Goal: Task Accomplishment & Management: Manage account settings

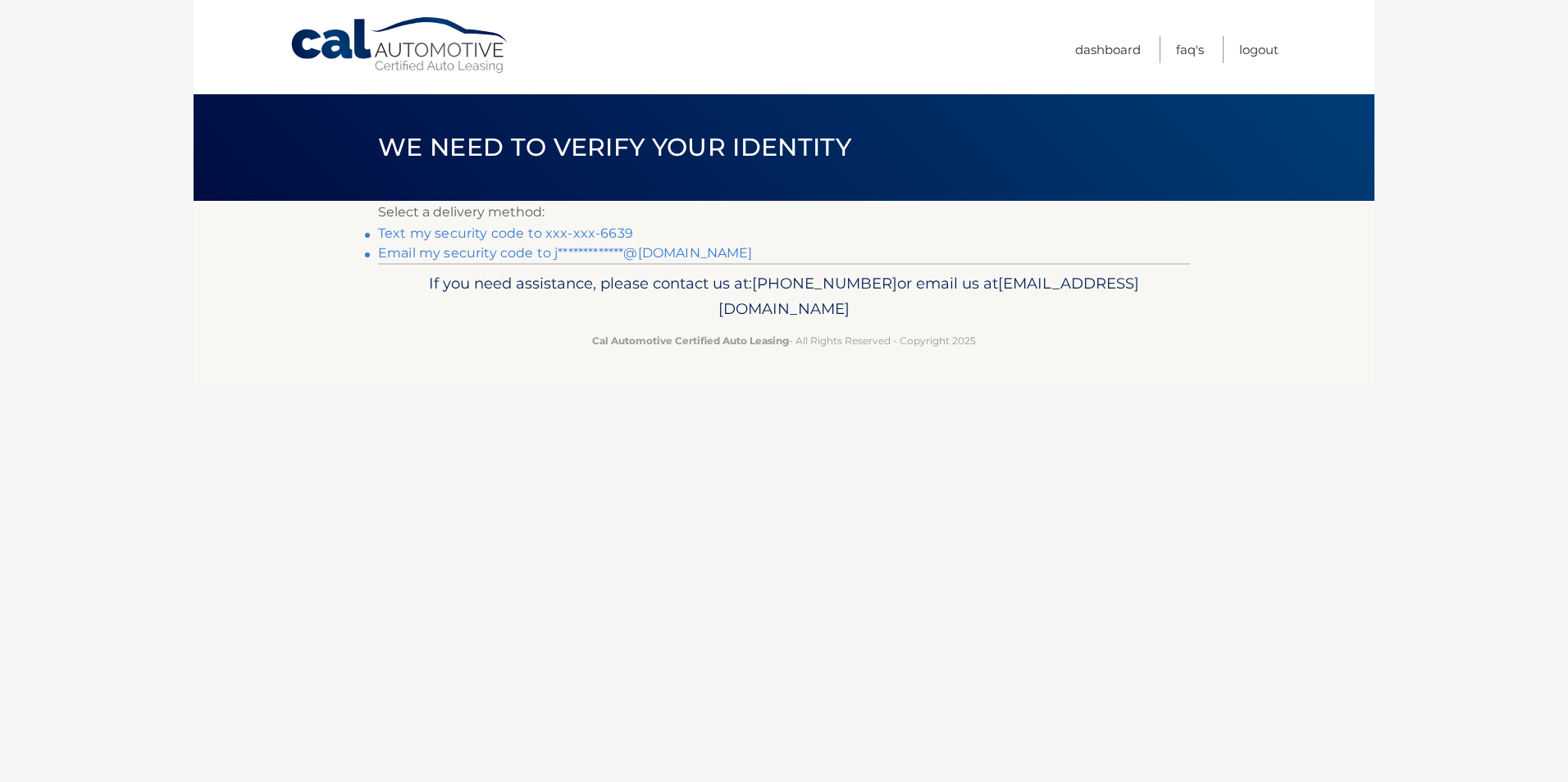
click at [552, 227] on link "Text my security code to xxx-xxx-6639" at bounding box center [506, 233] width 255 height 15
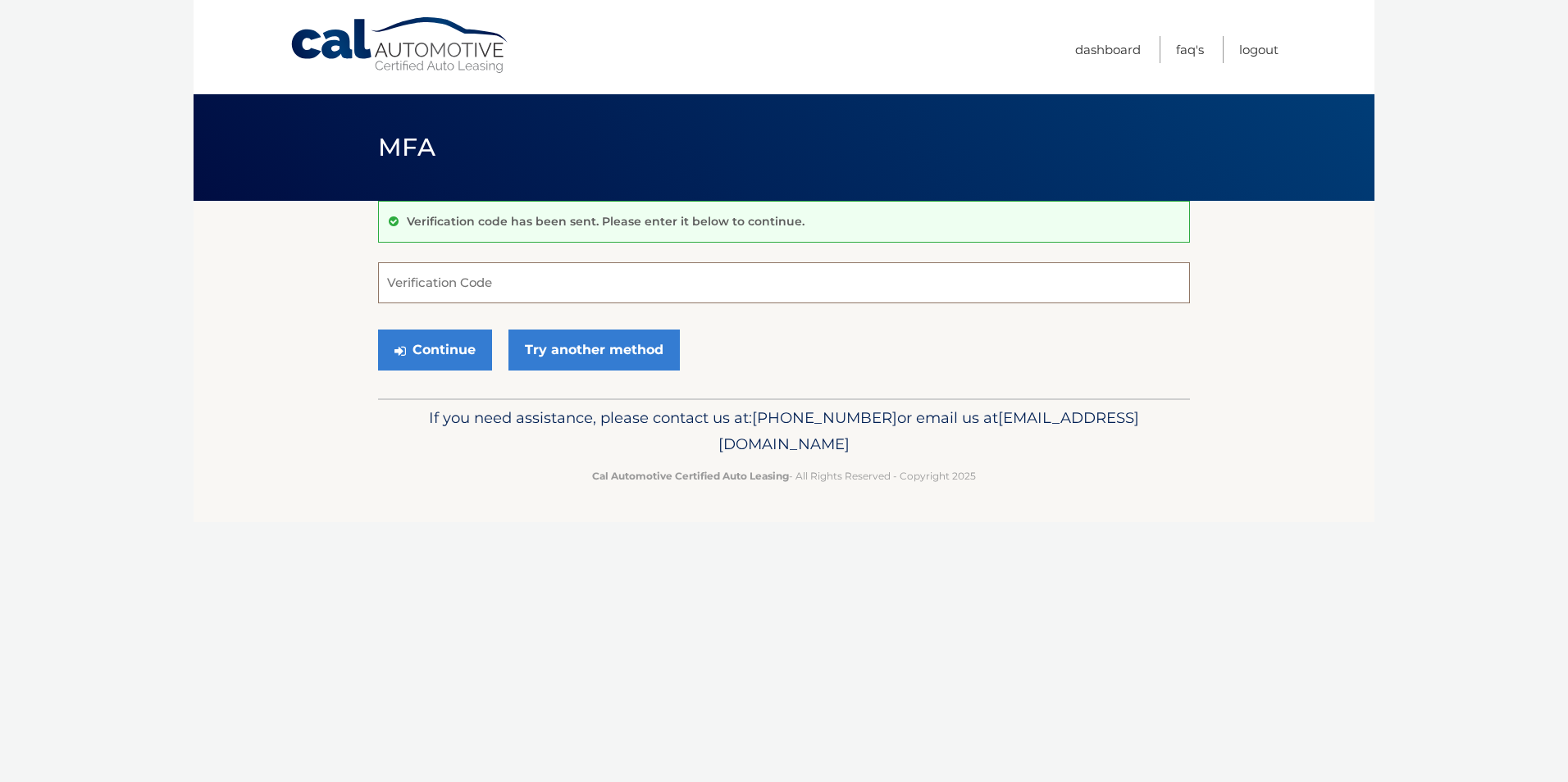
click at [515, 289] on input "Verification Code" at bounding box center [784, 283] width 812 height 41
type input "738631"
click at [378, 330] on button "Continue" at bounding box center [435, 350] width 114 height 41
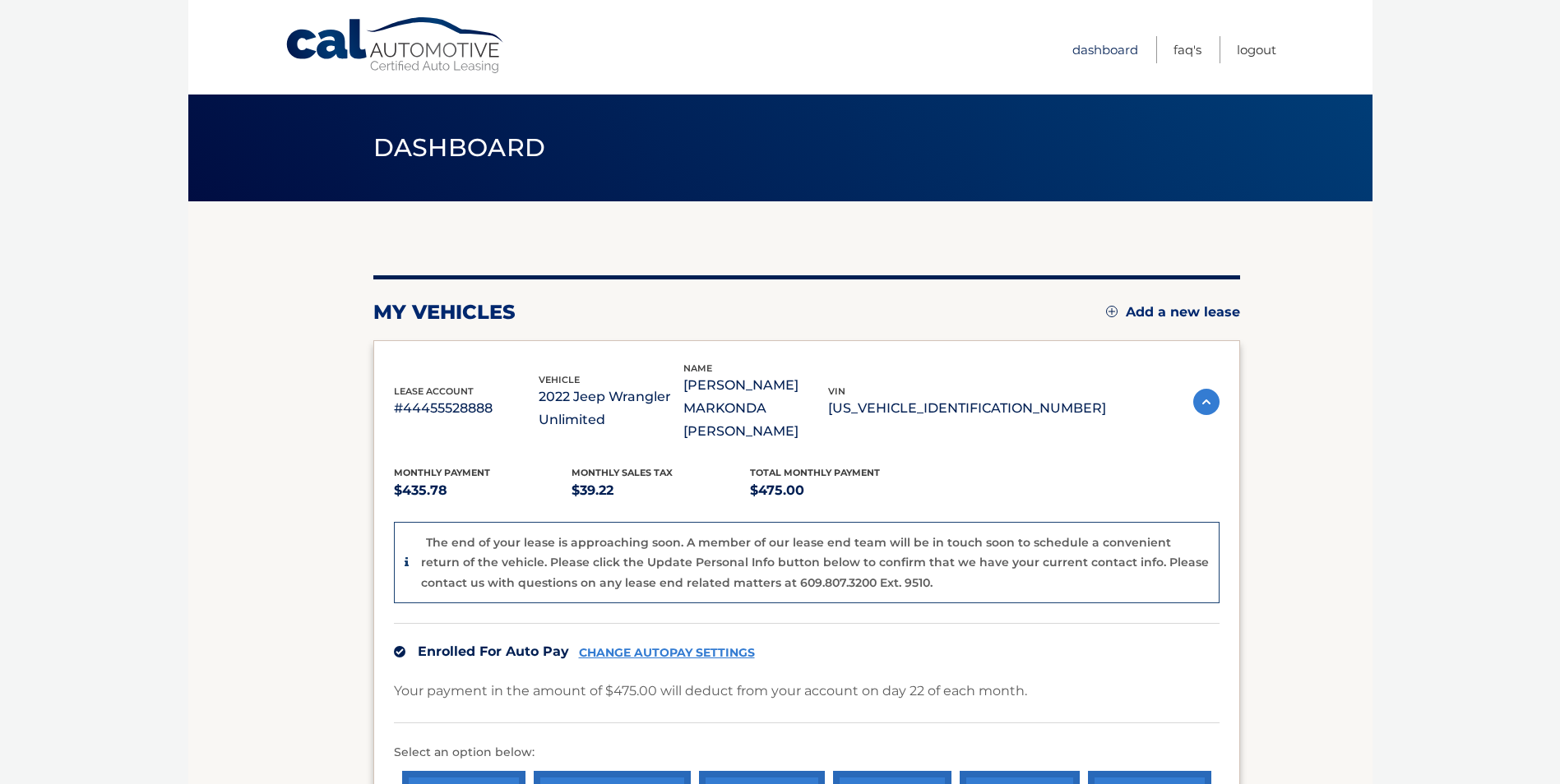
click at [1108, 49] on link "Dashboard" at bounding box center [1105, 50] width 66 height 27
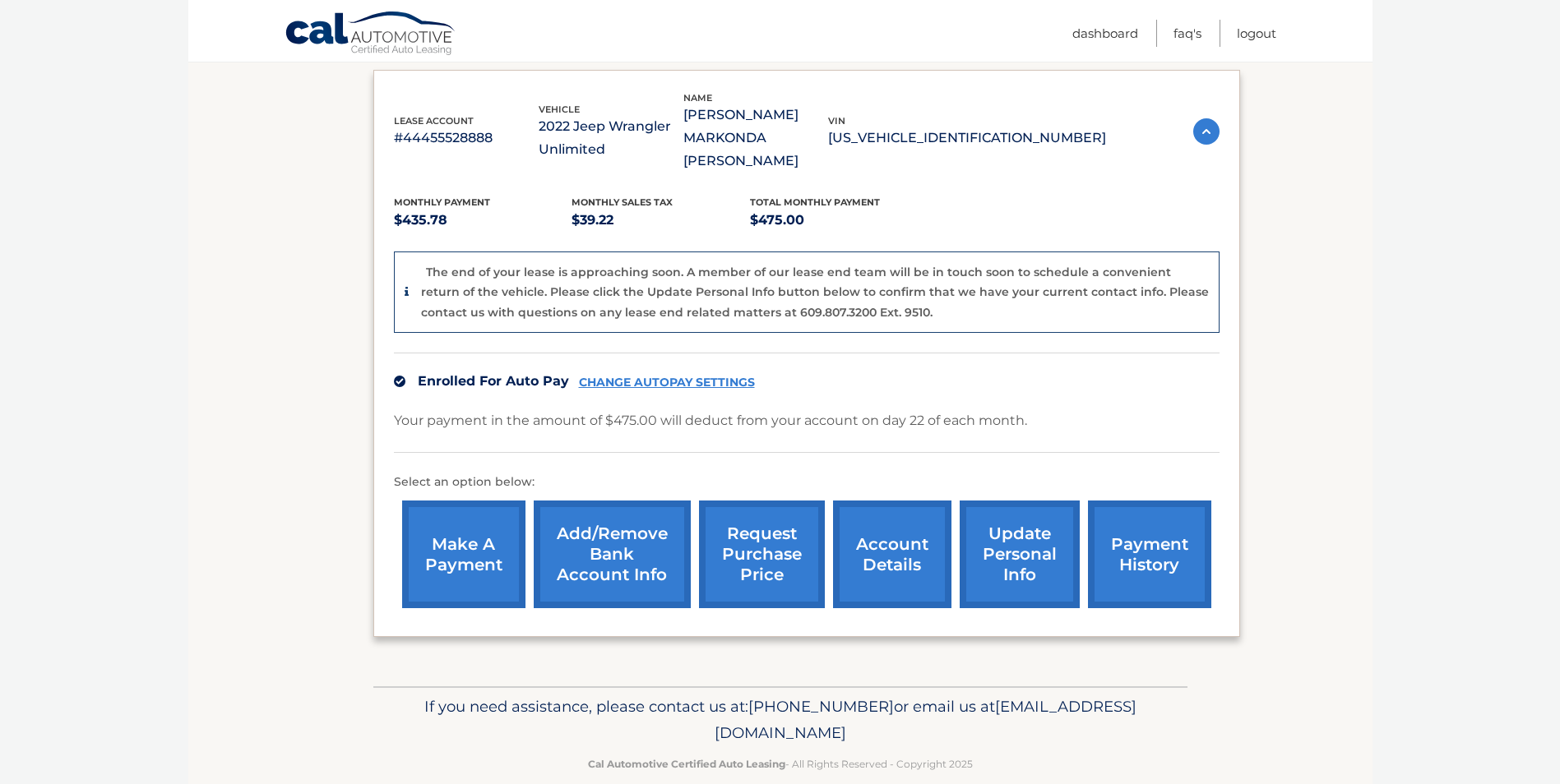
scroll to position [275, 0]
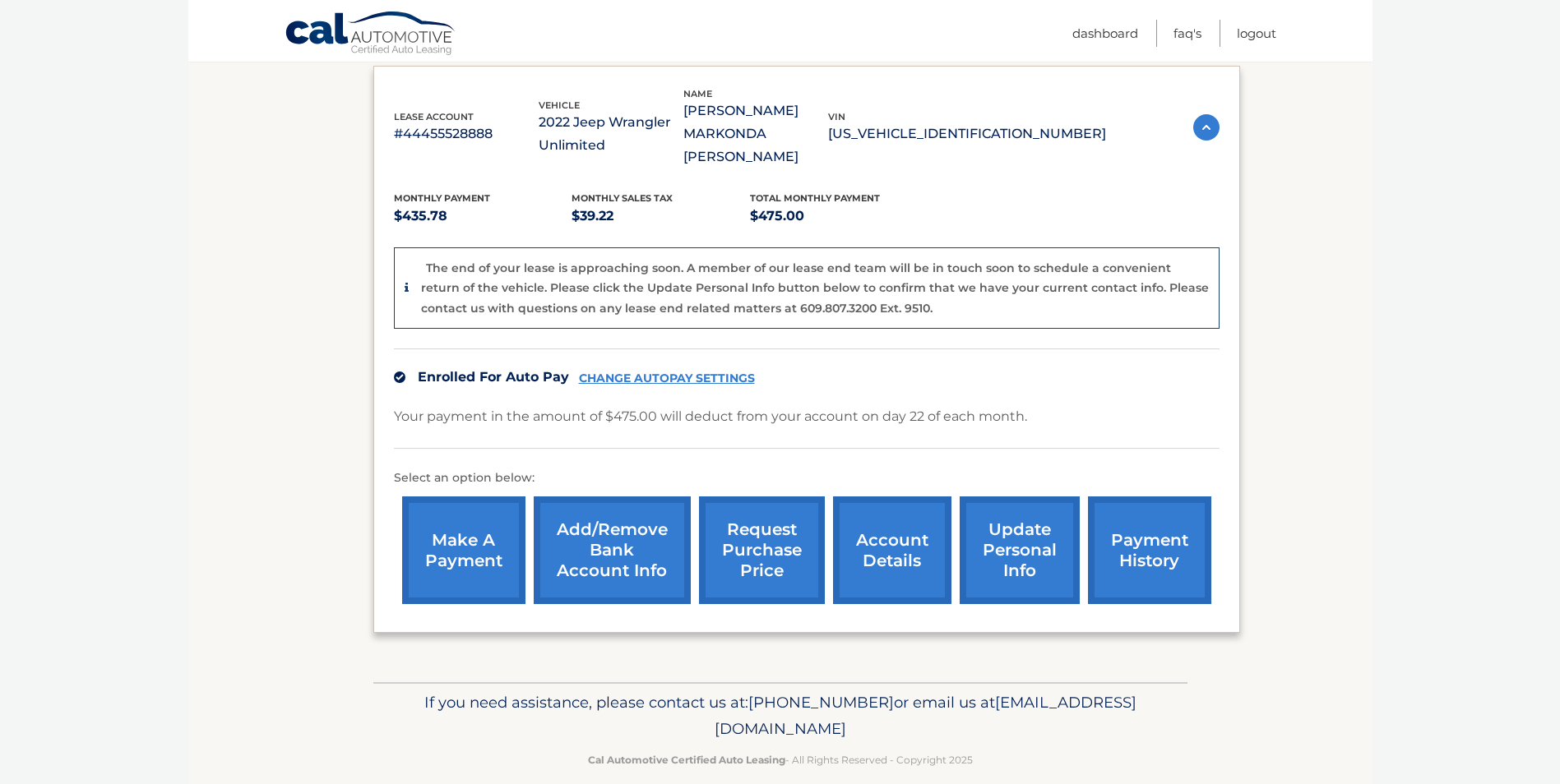
click at [768, 529] on link "request purchase price" at bounding box center [761, 550] width 126 height 107
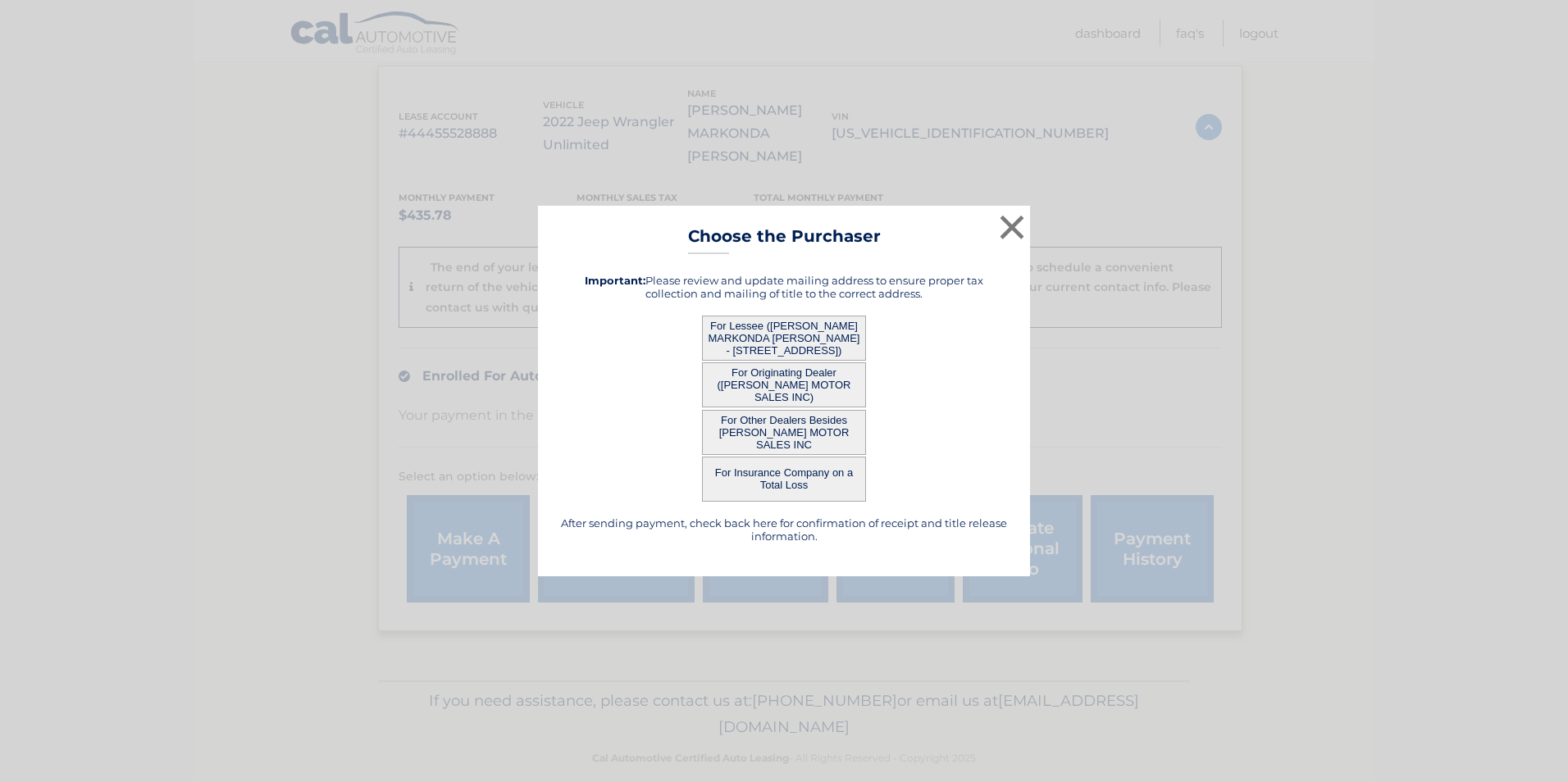
click at [792, 372] on button "For Originating Dealer ([PERSON_NAME] MOTOR SALES INC)" at bounding box center [784, 385] width 164 height 45
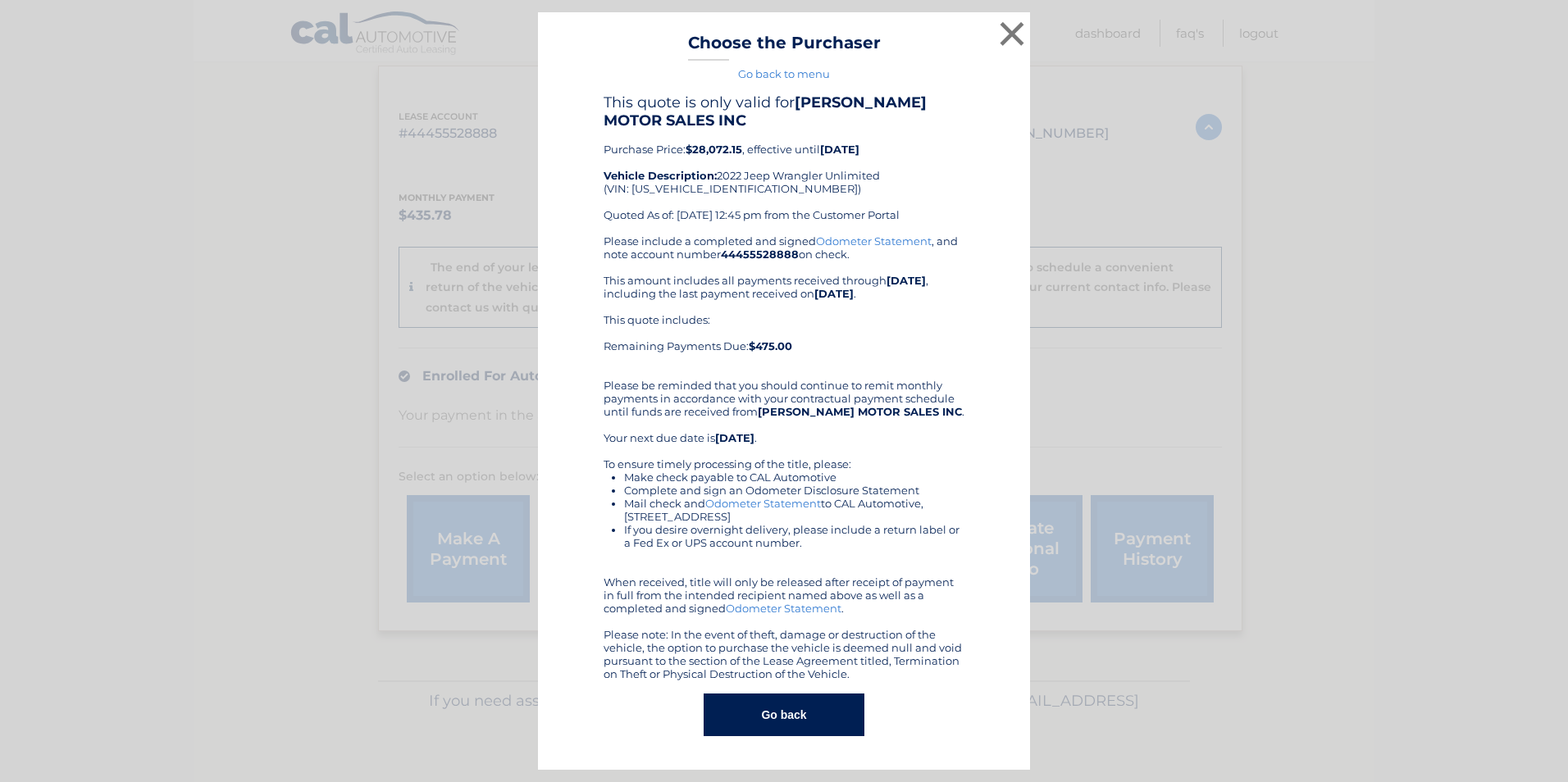
click at [795, 720] on button "Go back" at bounding box center [784, 715] width 160 height 43
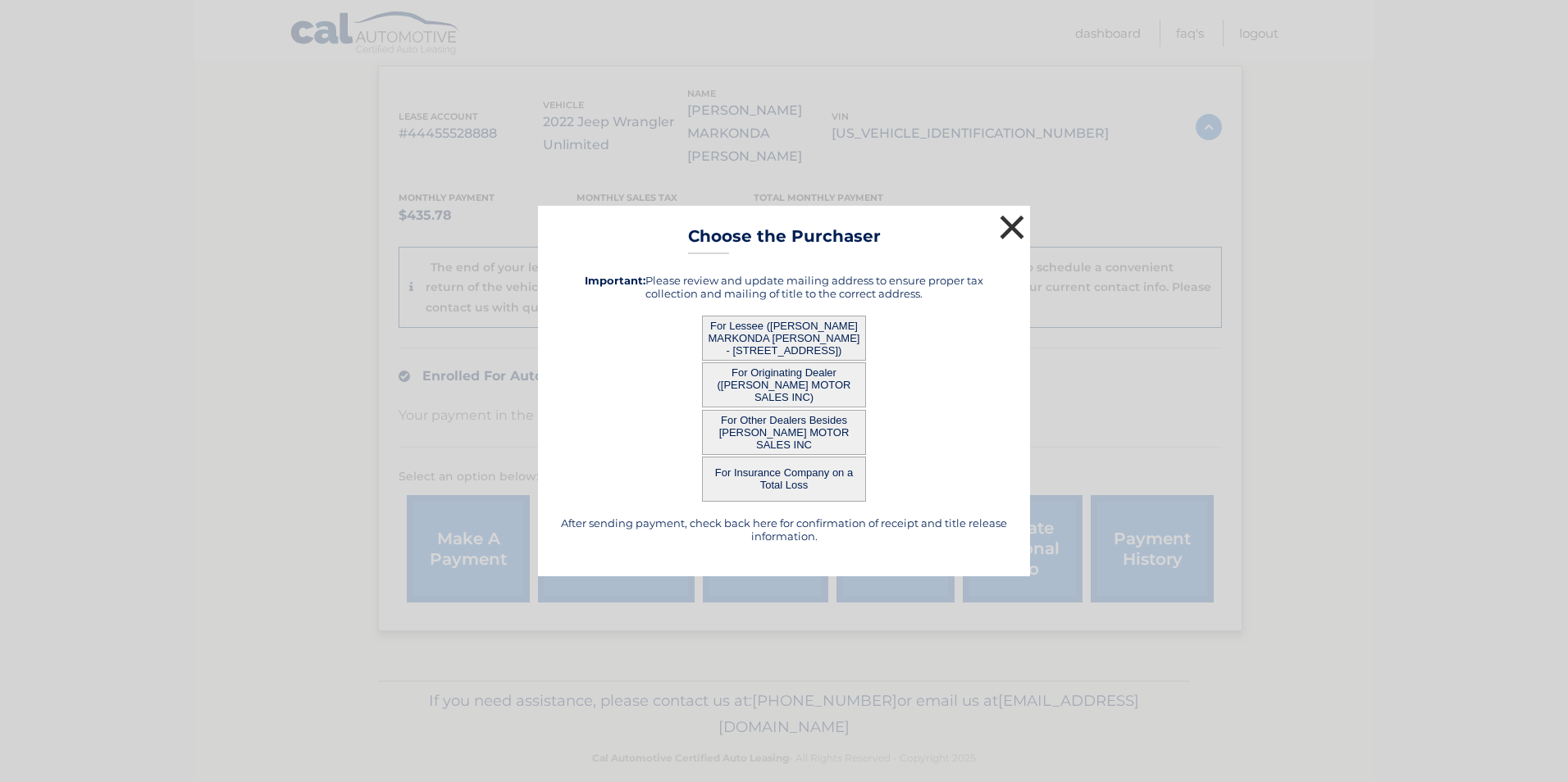
click at [1019, 216] on button "×" at bounding box center [1012, 227] width 33 height 33
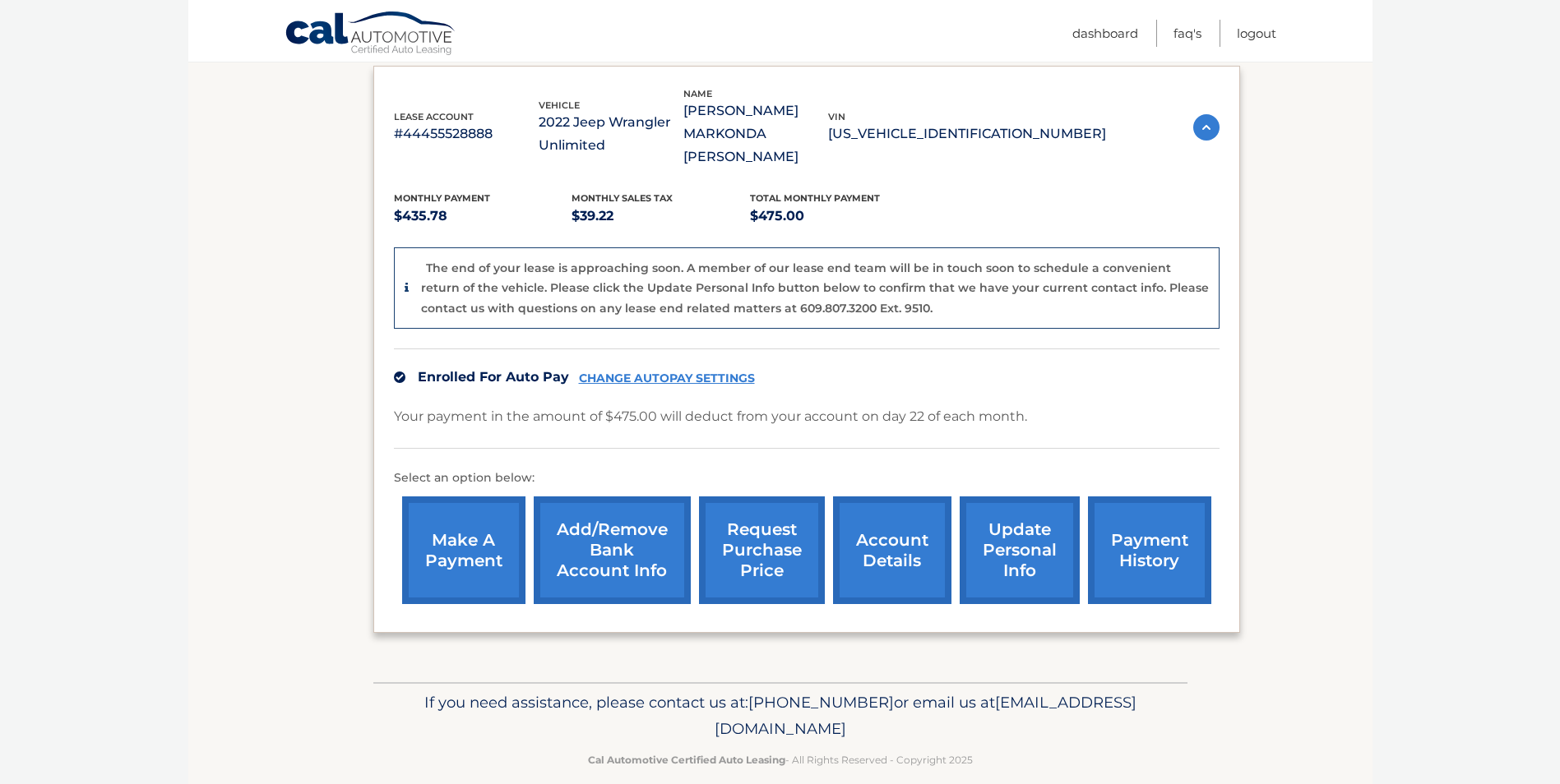
click at [875, 529] on link "account details" at bounding box center [892, 550] width 118 height 107
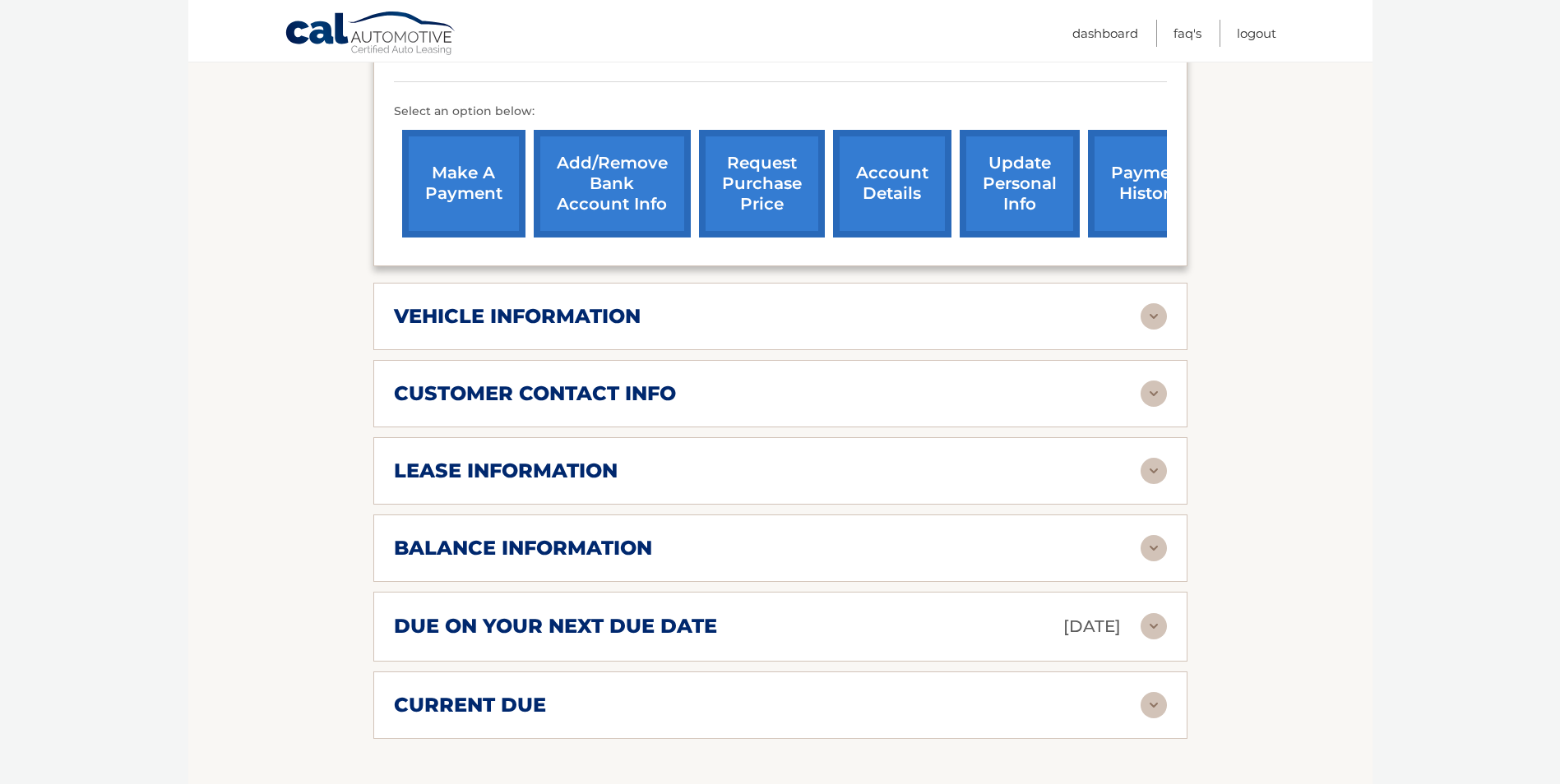
scroll to position [561, 0]
click at [1158, 381] on img at bounding box center [1153, 394] width 26 height 26
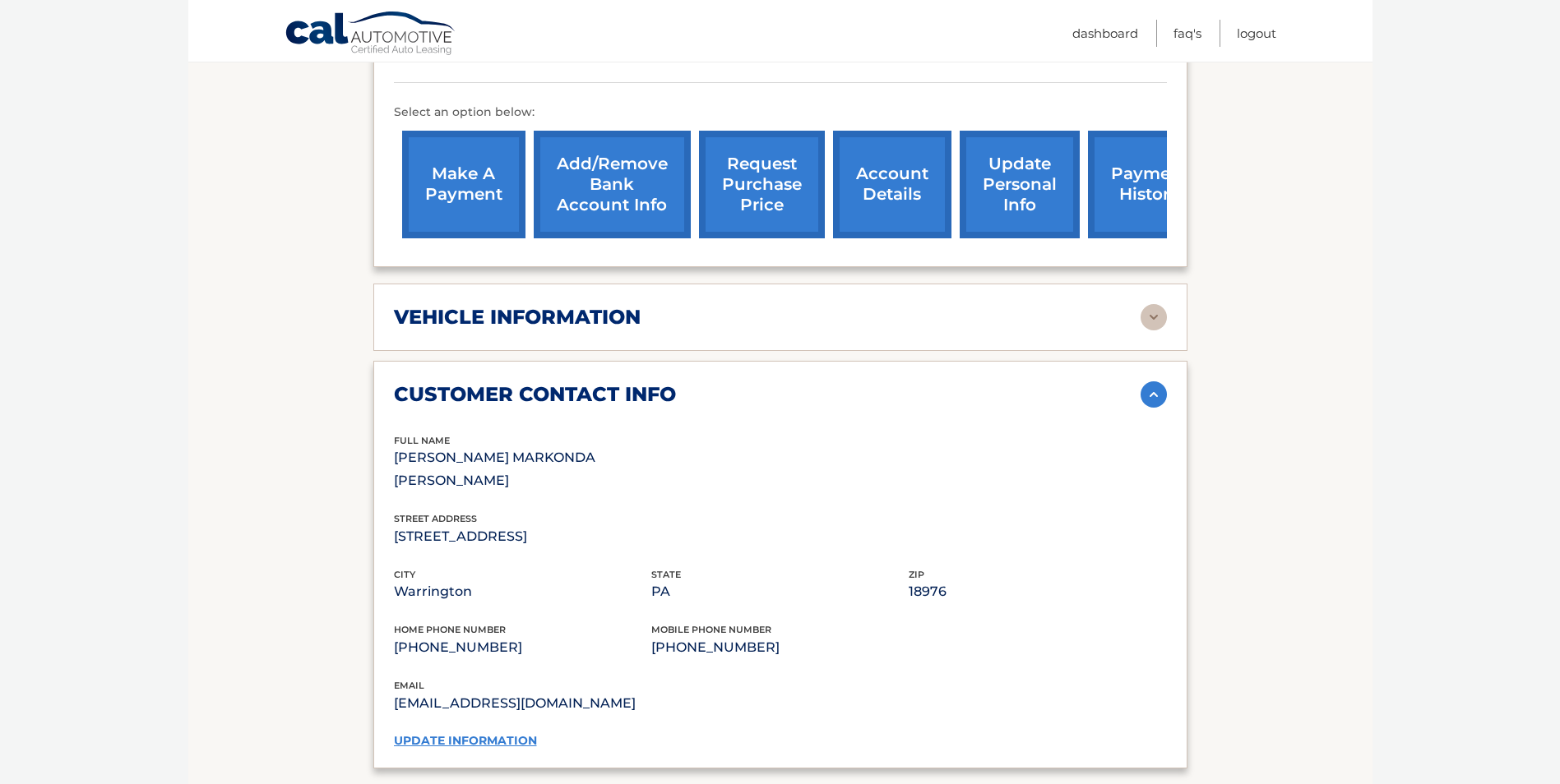
click at [1156, 304] on img at bounding box center [1153, 317] width 26 height 26
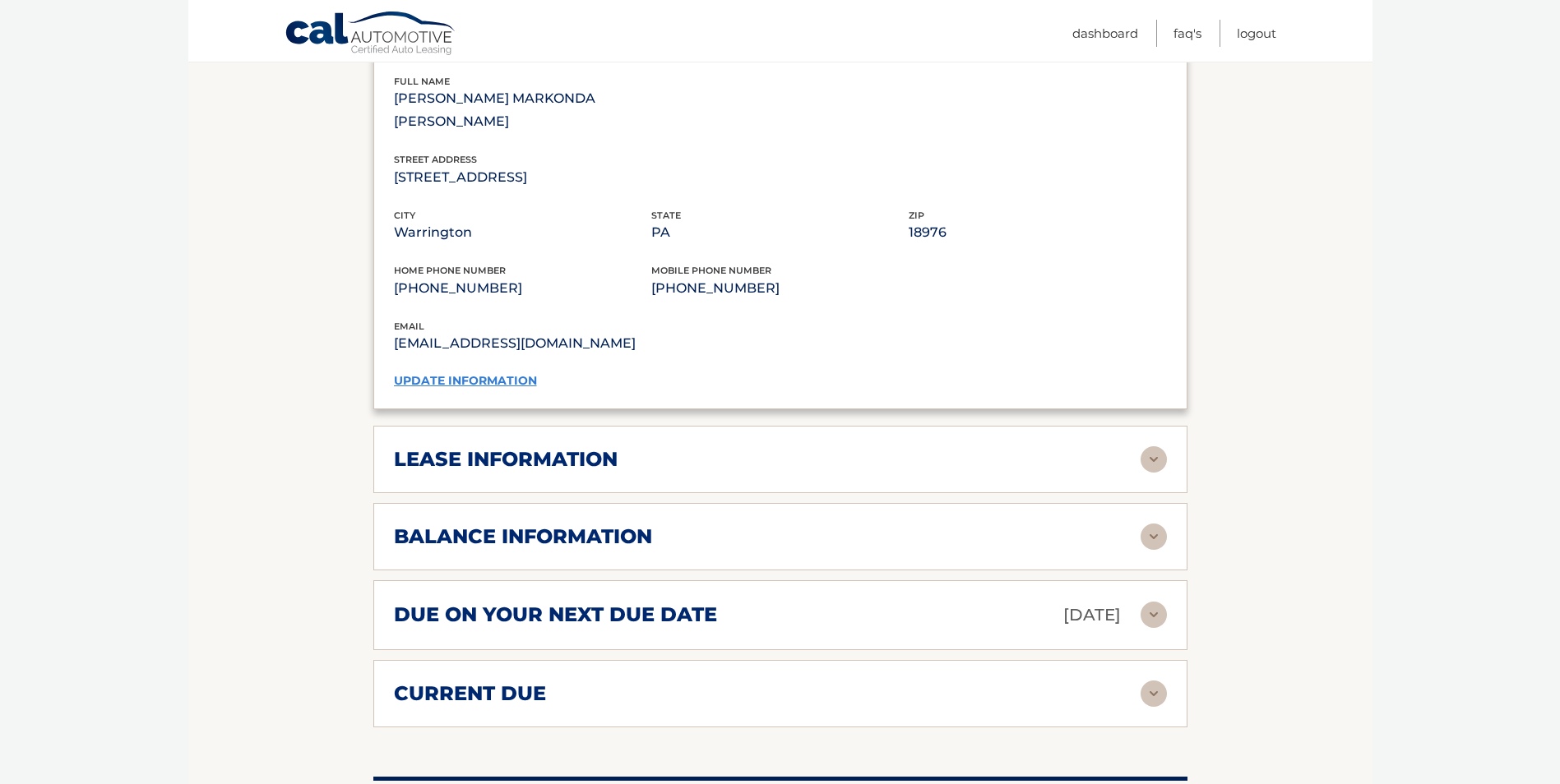
scroll to position [1383, 0]
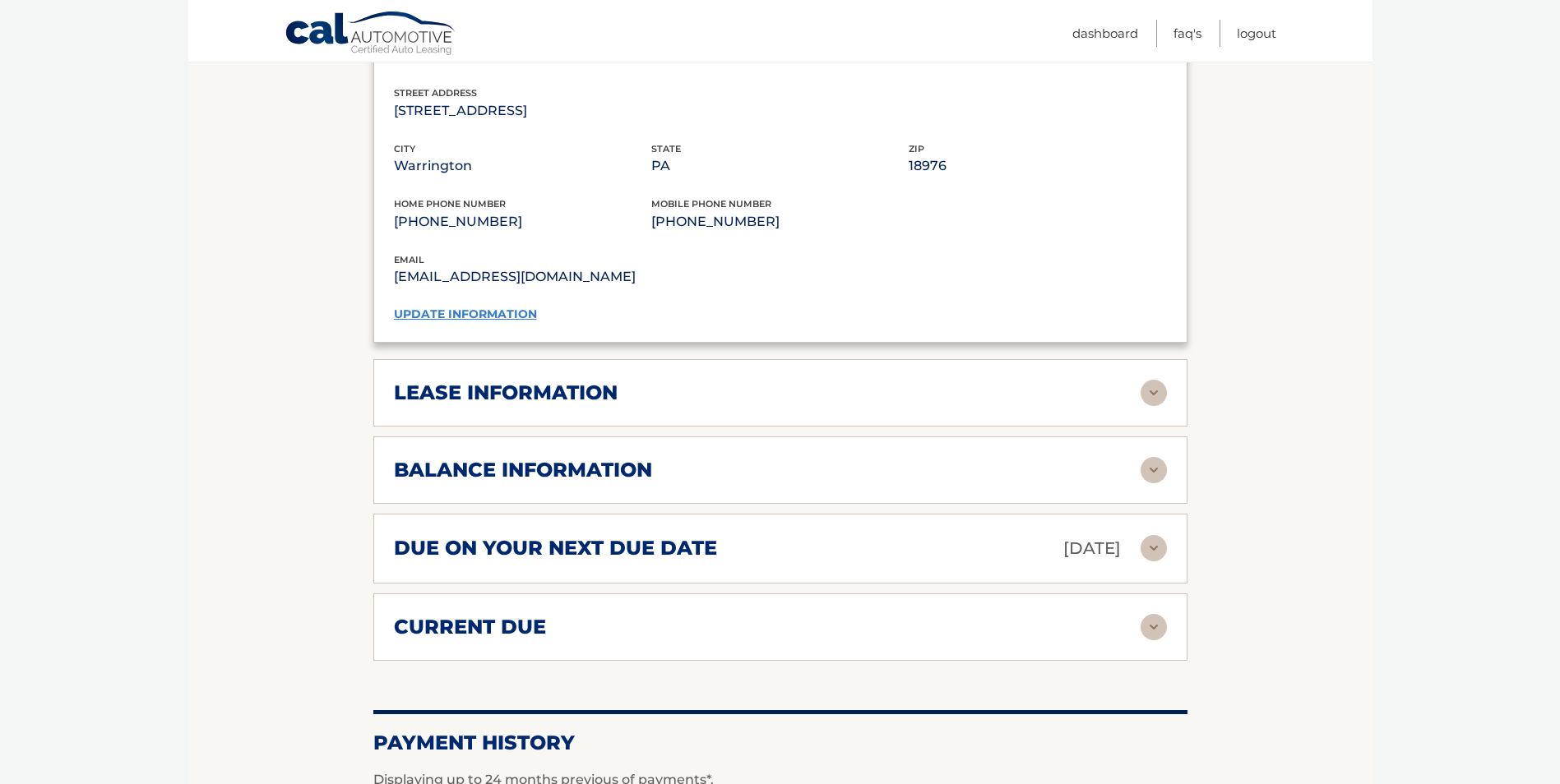
click at [1154, 535] on img at bounding box center [1153, 548] width 26 height 26
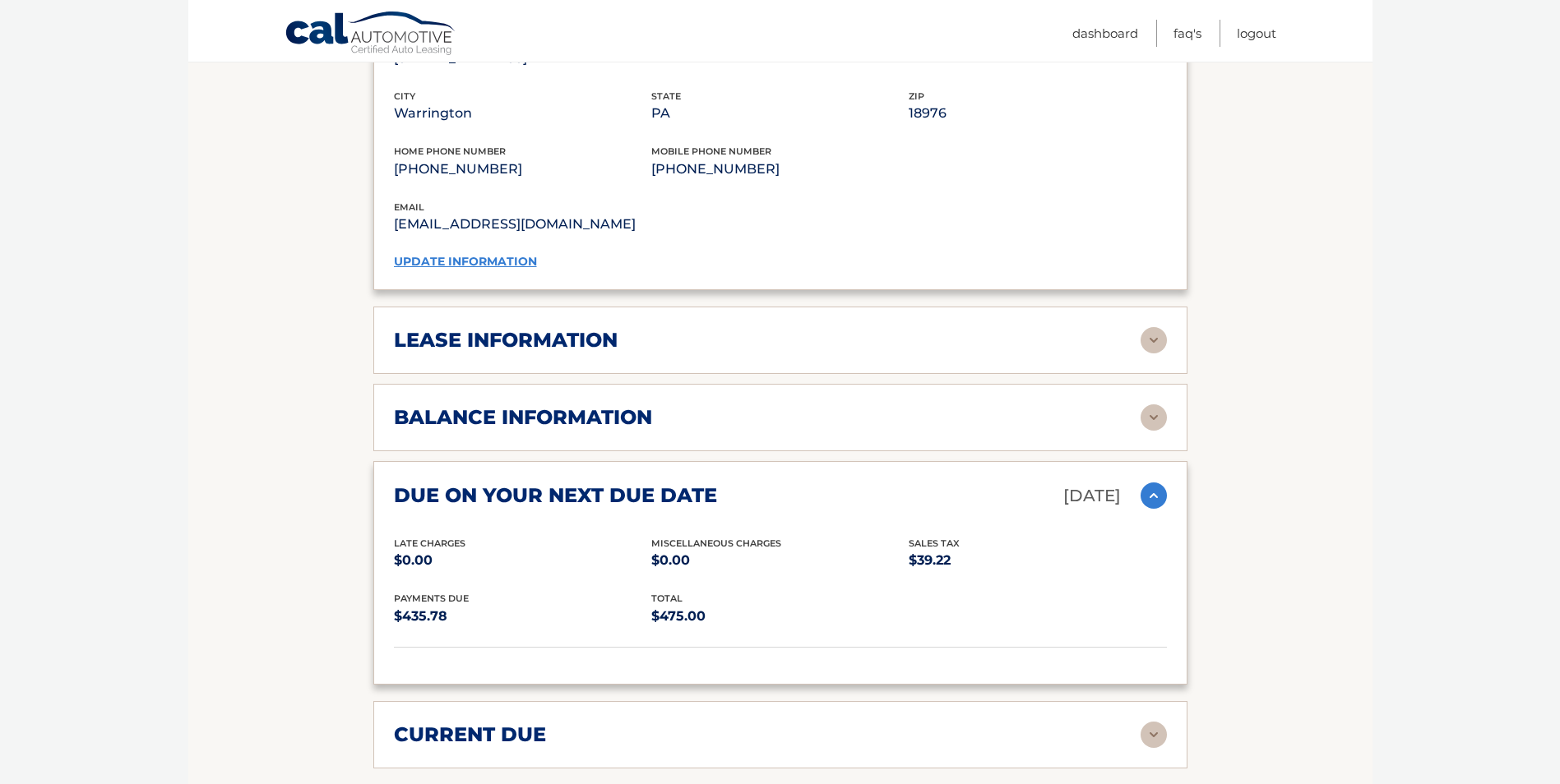
scroll to position [1629, 0]
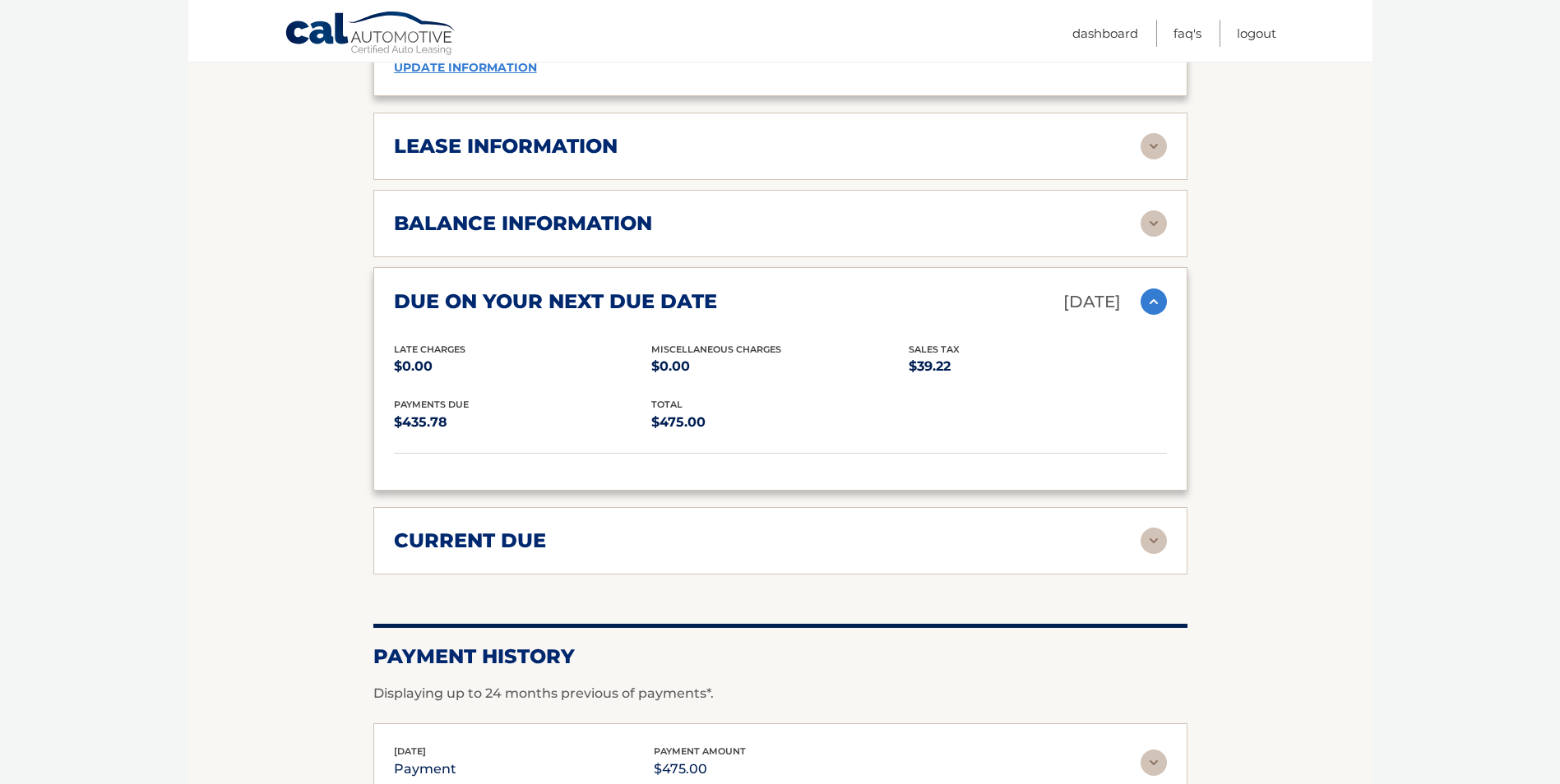
click at [1155, 528] on img at bounding box center [1153, 540] width 26 height 26
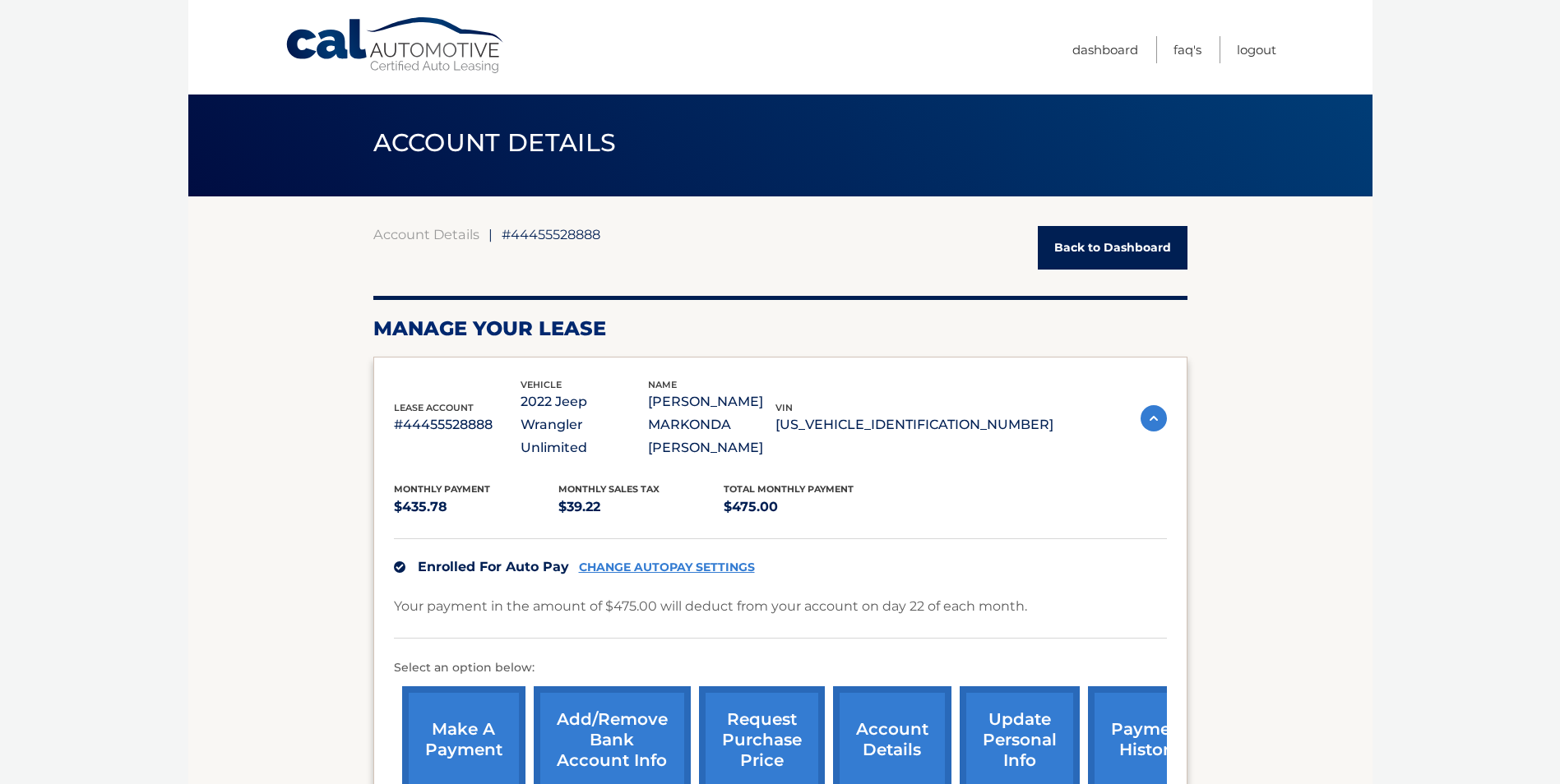
scroll to position [0, 0]
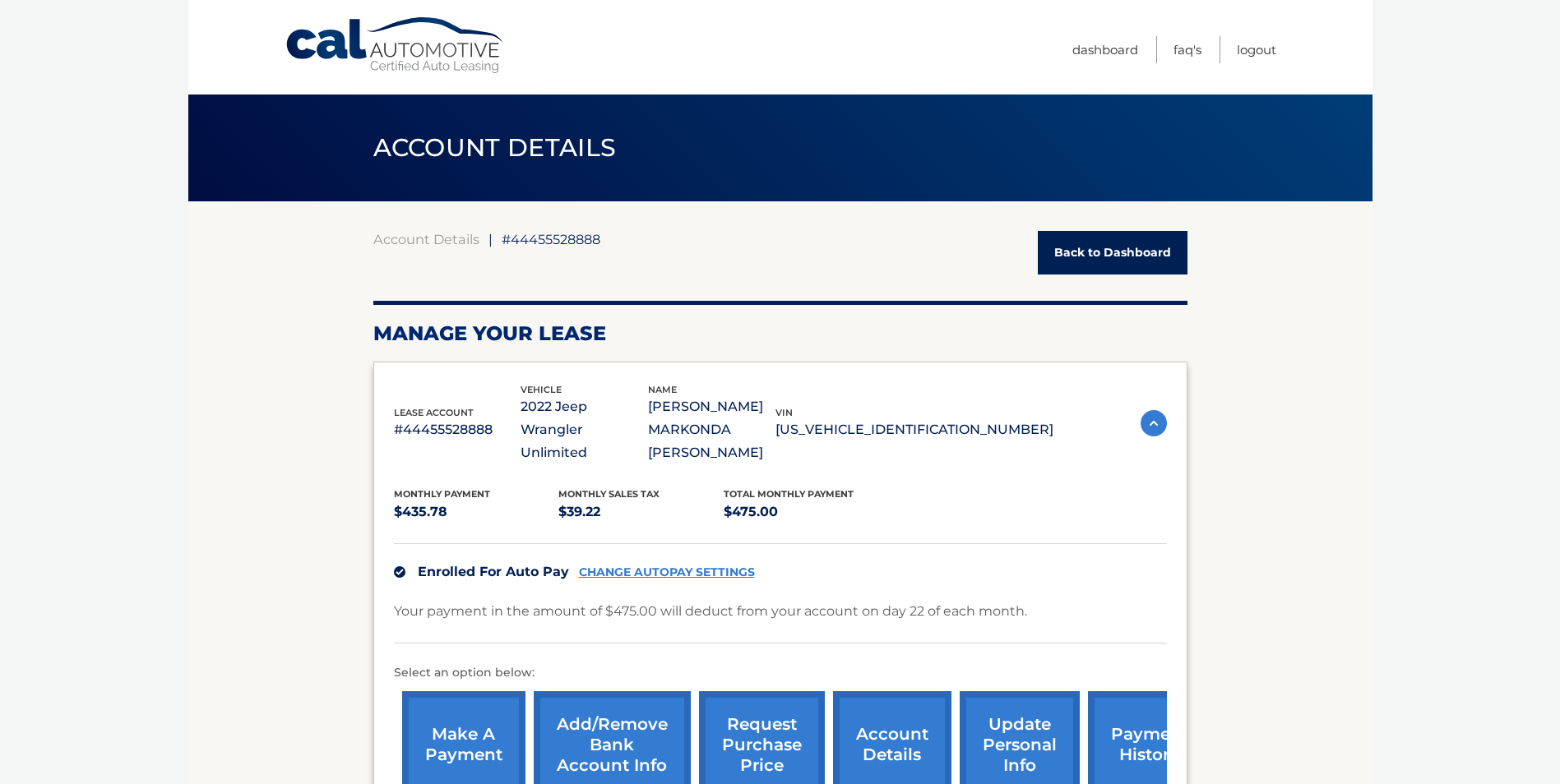
click at [671, 566] on link "CHANGE AUTOPAY SETTINGS" at bounding box center [667, 573] width 176 height 14
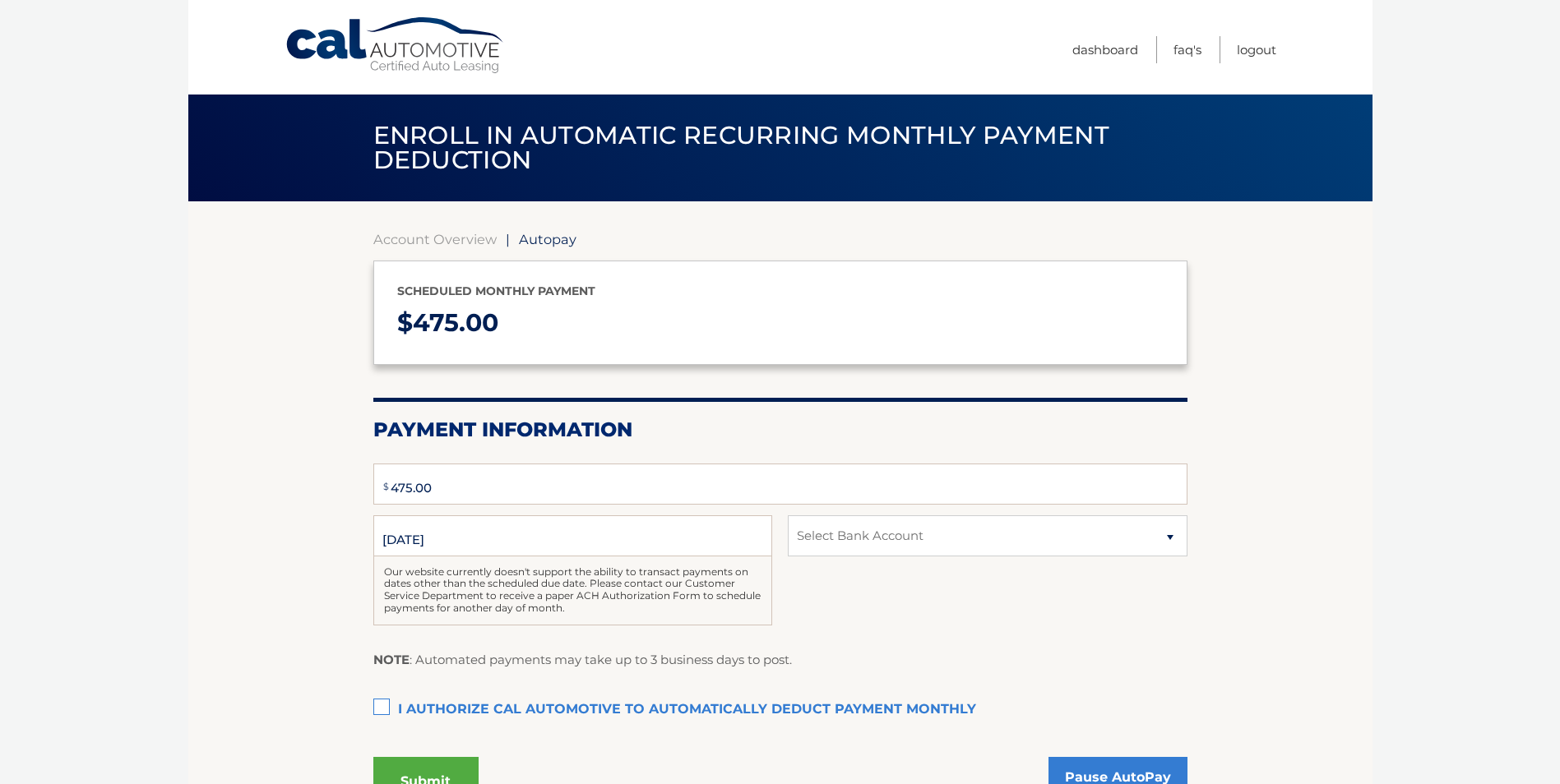
type input "475"
select select "NjFjODNmMTctMmM2Mi00MmRhLTgxNTgtZjFhMzQ3YmI5ZWU4"
click at [1184, 55] on link "FAQ's" at bounding box center [1187, 50] width 28 height 27
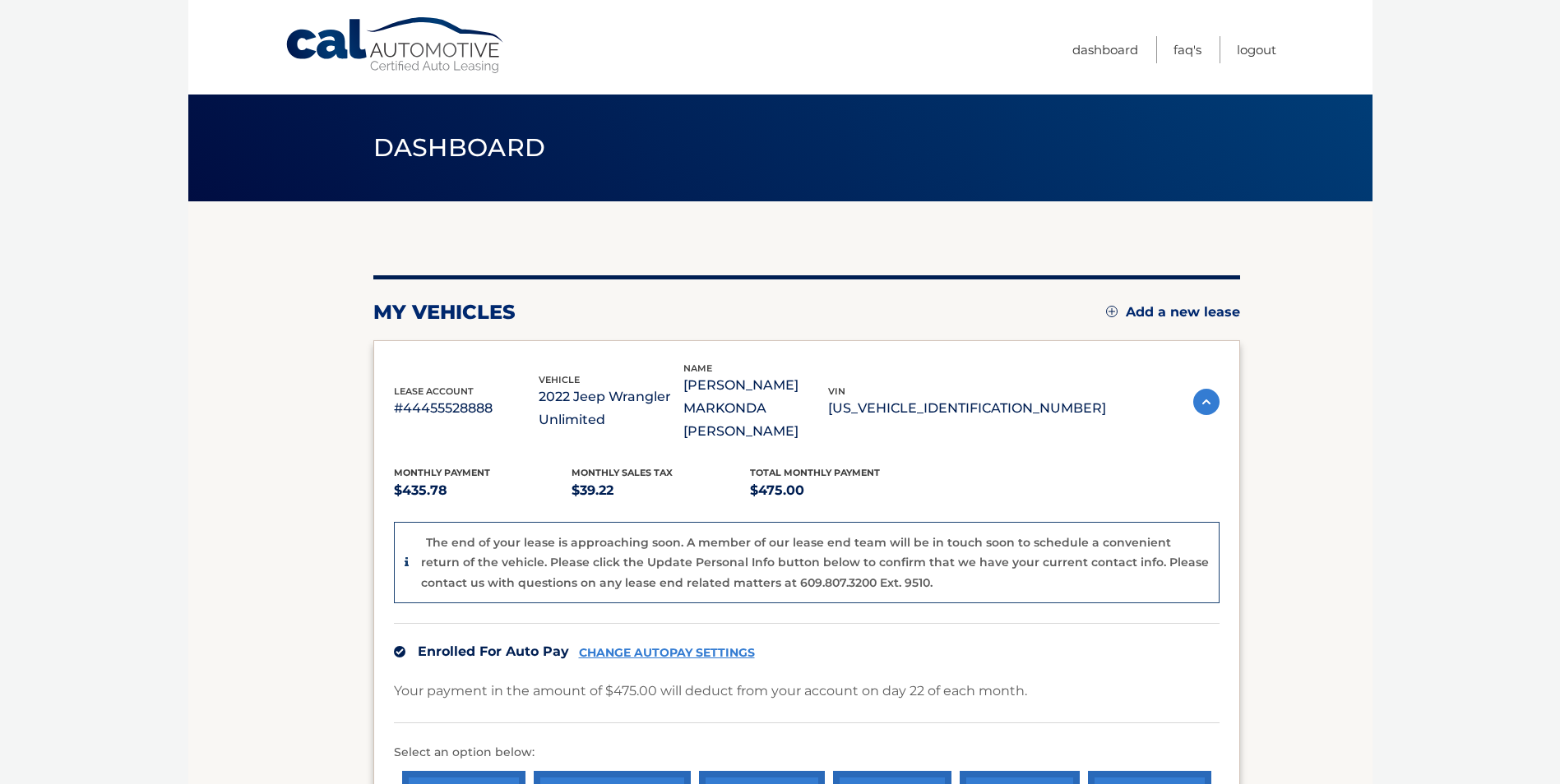
click at [973, 400] on p "[US_VEHICLE_IDENTIFICATION_NUMBER]" at bounding box center [967, 408] width 277 height 23
copy p "[US_VEHICLE_IDENTIFICATION_NUMBER]"
